Goal: Task Accomplishment & Management: Use online tool/utility

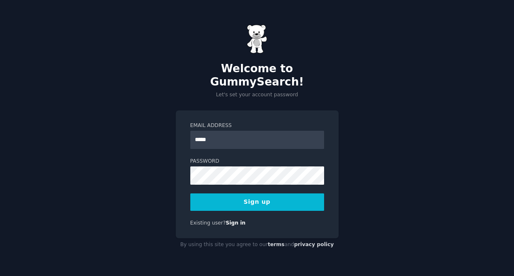
type input "**********"
click at [254, 195] on button "Sign up" at bounding box center [257, 202] width 134 height 17
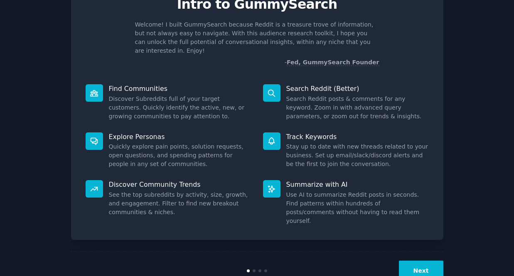
scroll to position [43, 0]
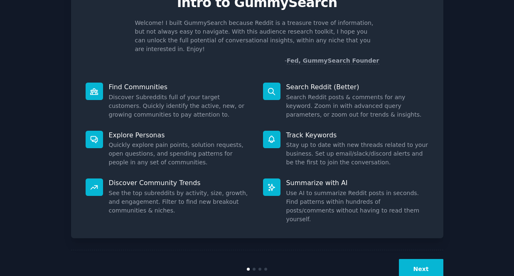
click at [419, 259] on button "Next" at bounding box center [421, 269] width 44 height 20
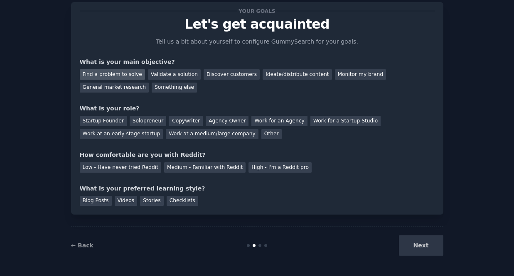
click at [111, 75] on div "Find a problem to solve" at bounding box center [112, 74] width 65 height 10
click at [233, 76] on div "Discover customers" at bounding box center [232, 74] width 56 height 10
click at [239, 92] on div "Find a problem to solve Validate a solution Discover customers Ideate/distribut…" at bounding box center [257, 79] width 355 height 26
click at [113, 76] on div "Find a problem to solve" at bounding box center [112, 74] width 65 height 10
click at [143, 121] on div "Solopreneur" at bounding box center [148, 121] width 37 height 10
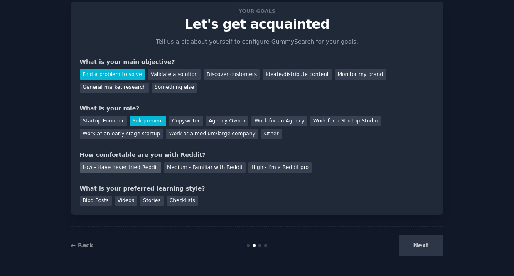
click at [136, 166] on div "Low - Have never tried Reddit" at bounding box center [120, 167] width 81 height 10
click at [126, 202] on div "Videos" at bounding box center [126, 201] width 23 height 10
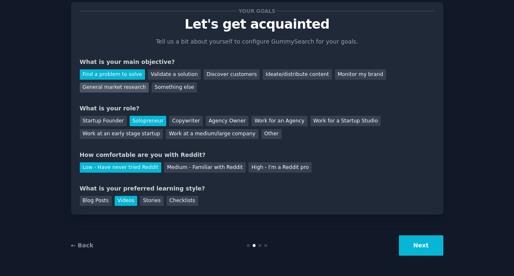
click at [124, 91] on div "General market research" at bounding box center [114, 88] width 69 height 10
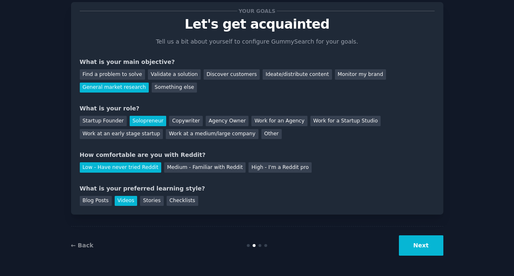
click at [421, 247] on button "Next" at bounding box center [421, 246] width 44 height 20
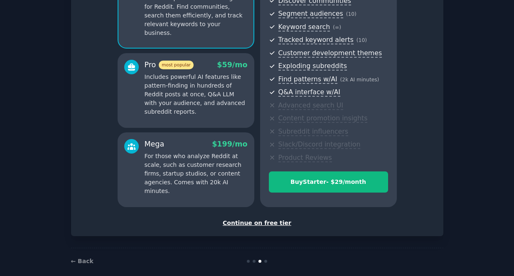
scroll to position [103, 0]
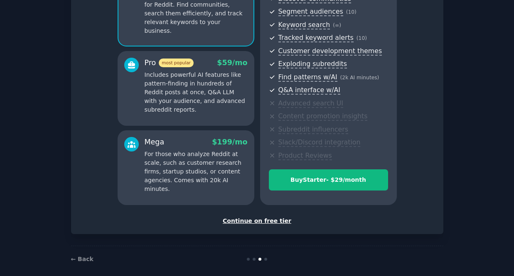
click at [256, 222] on div "Continue on free tier" at bounding box center [257, 221] width 355 height 9
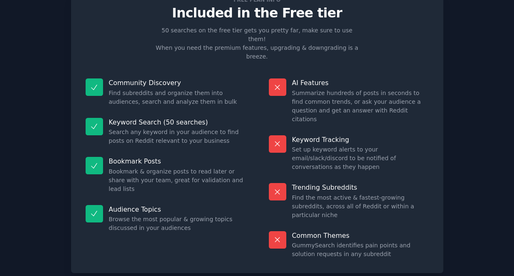
scroll to position [35, 0]
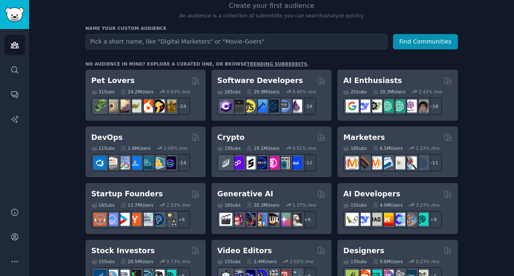
scroll to position [90, 0]
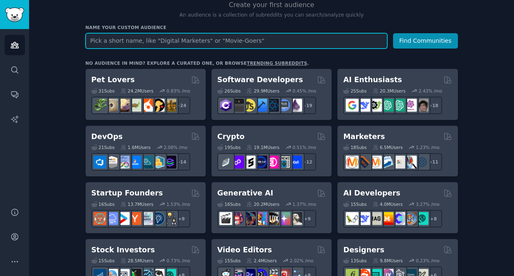
type input "B"
type input "Founder Wannabes"
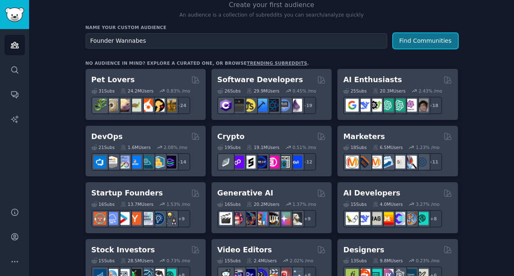
click at [428, 39] on button "Find Communities" at bounding box center [425, 40] width 65 height 15
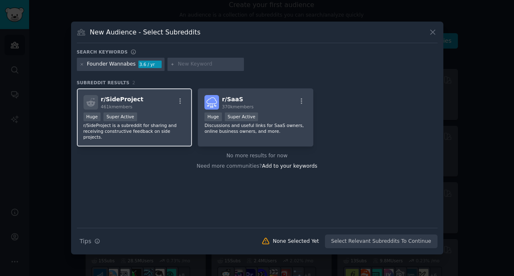
click at [180, 131] on p "r/SideProject is a subreddit for sharing and receiving constructive feedback on…" at bounding box center [135, 131] width 102 height 17
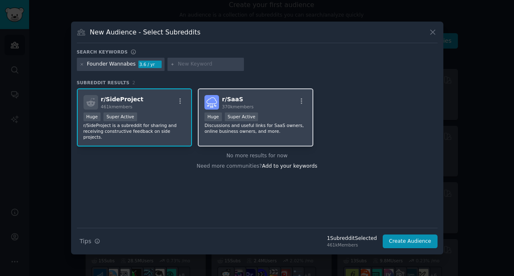
click at [279, 138] on div "r/ SaaS 370k members Huge Super Active Discussions and useful links for SaaS ow…" at bounding box center [256, 118] width 116 height 59
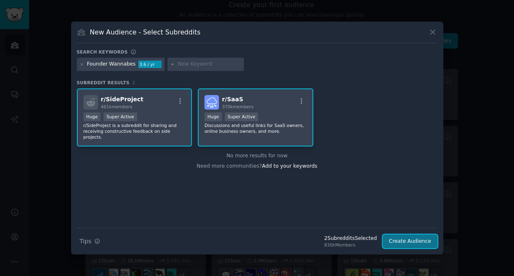
click at [401, 242] on button "Create Audience" at bounding box center [410, 242] width 55 height 14
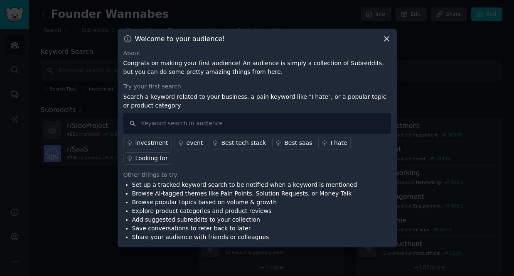
click at [386, 41] on icon at bounding box center [386, 39] width 5 height 5
